Goal: Task Accomplishment & Management: Manage account settings

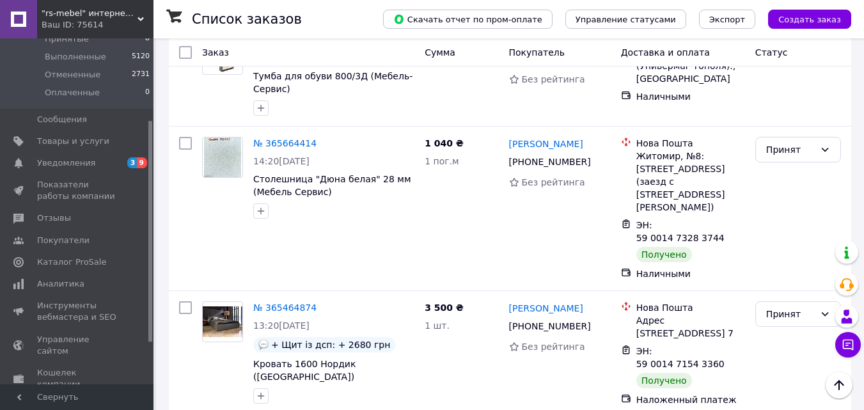
scroll to position [192, 0]
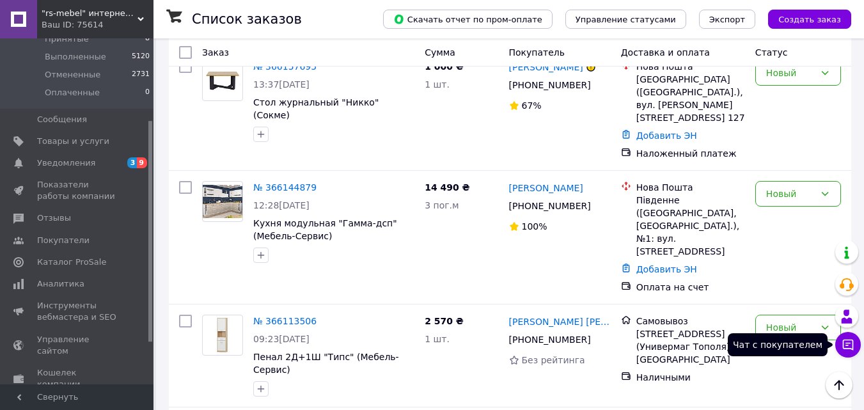
click at [848, 341] on icon at bounding box center [847, 344] width 13 height 13
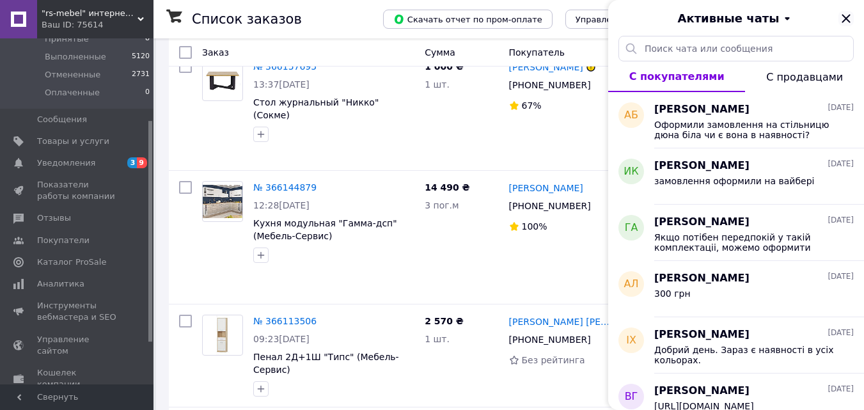
click at [846, 18] on icon "Закрыть" at bounding box center [845, 18] width 8 height 8
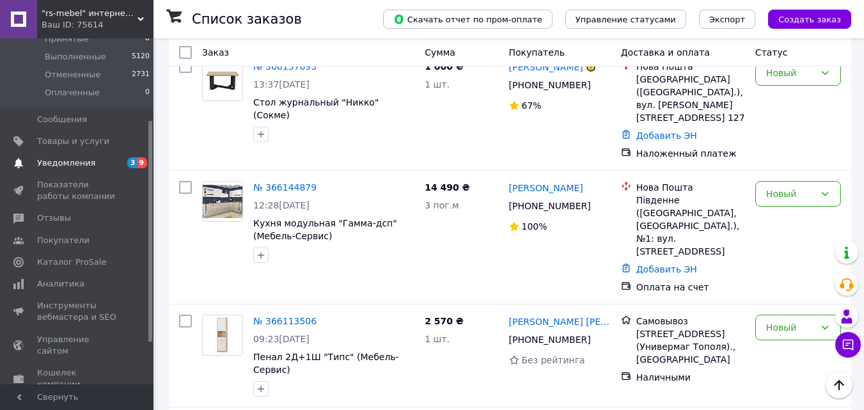
click at [121, 163] on span "3 9" at bounding box center [135, 163] width 35 height 12
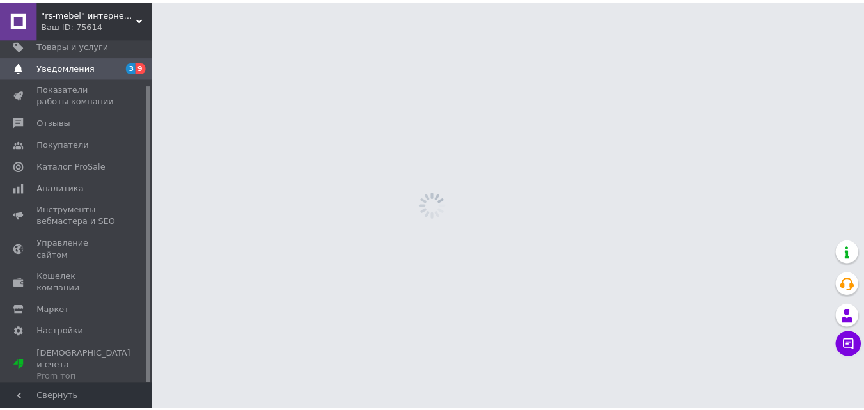
scroll to position [52, 0]
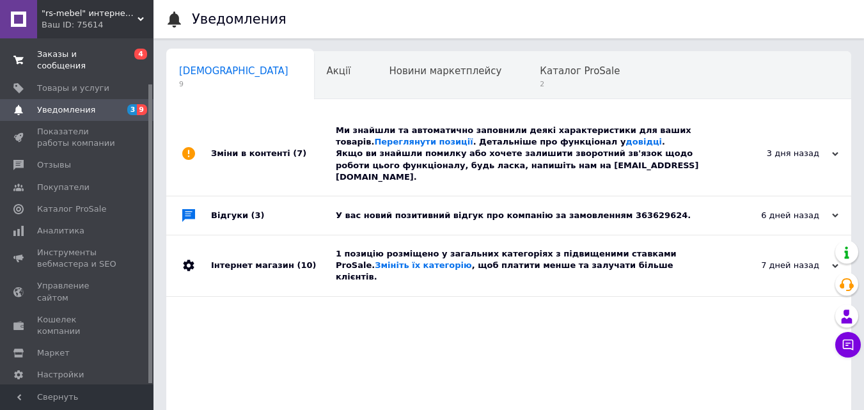
click at [72, 53] on span "Заказы и сообщения" at bounding box center [77, 60] width 81 height 23
